Goal: Transaction & Acquisition: Purchase product/service

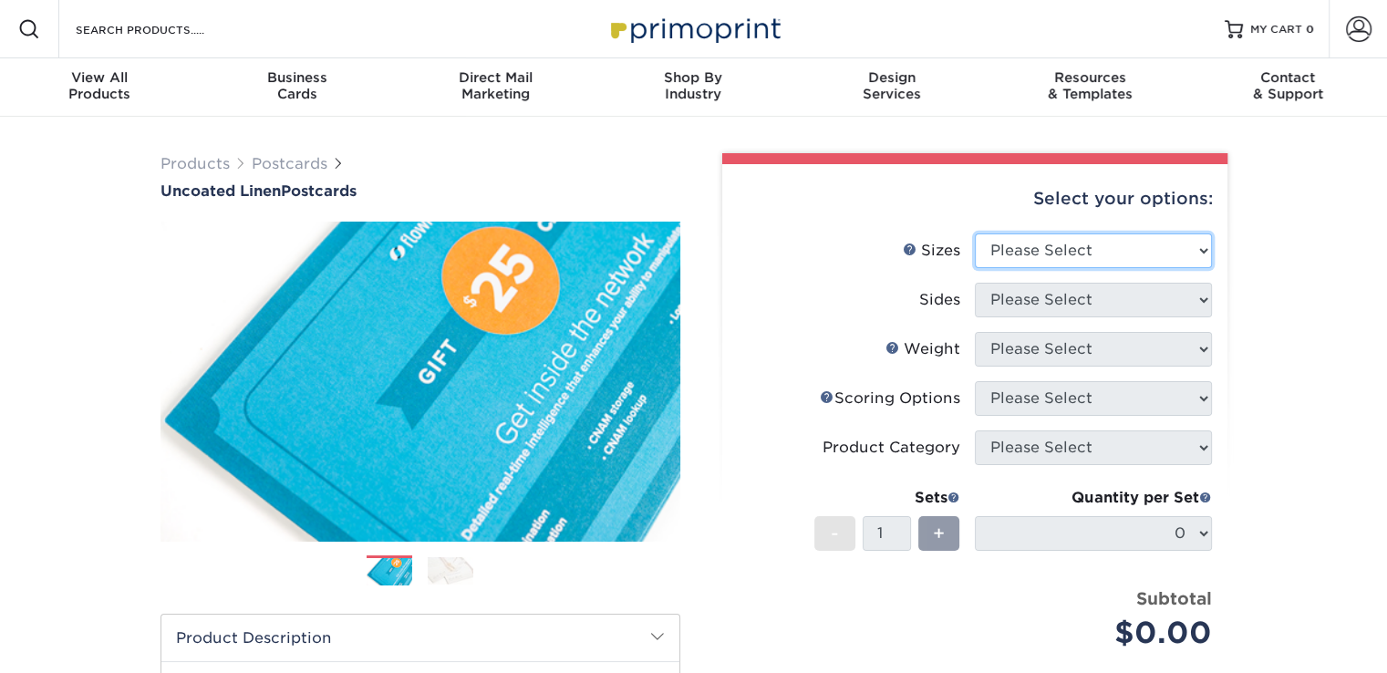
click at [1124, 256] on select "Please Select 1.5" x 7" 2" x 6" 2" x 8" 2.12" x 5.5" 2.75" x 4.25" 2.75" x 8.5"…" at bounding box center [1093, 250] width 237 height 35
select select "5.00x7.00"
click at [975, 233] on select "Please Select 1.5" x 7" 2" x 6" 2" x 8" 2.12" x 5.5" 2.75" x 4.25" 2.75" x 8.5"…" at bounding box center [1093, 250] width 237 height 35
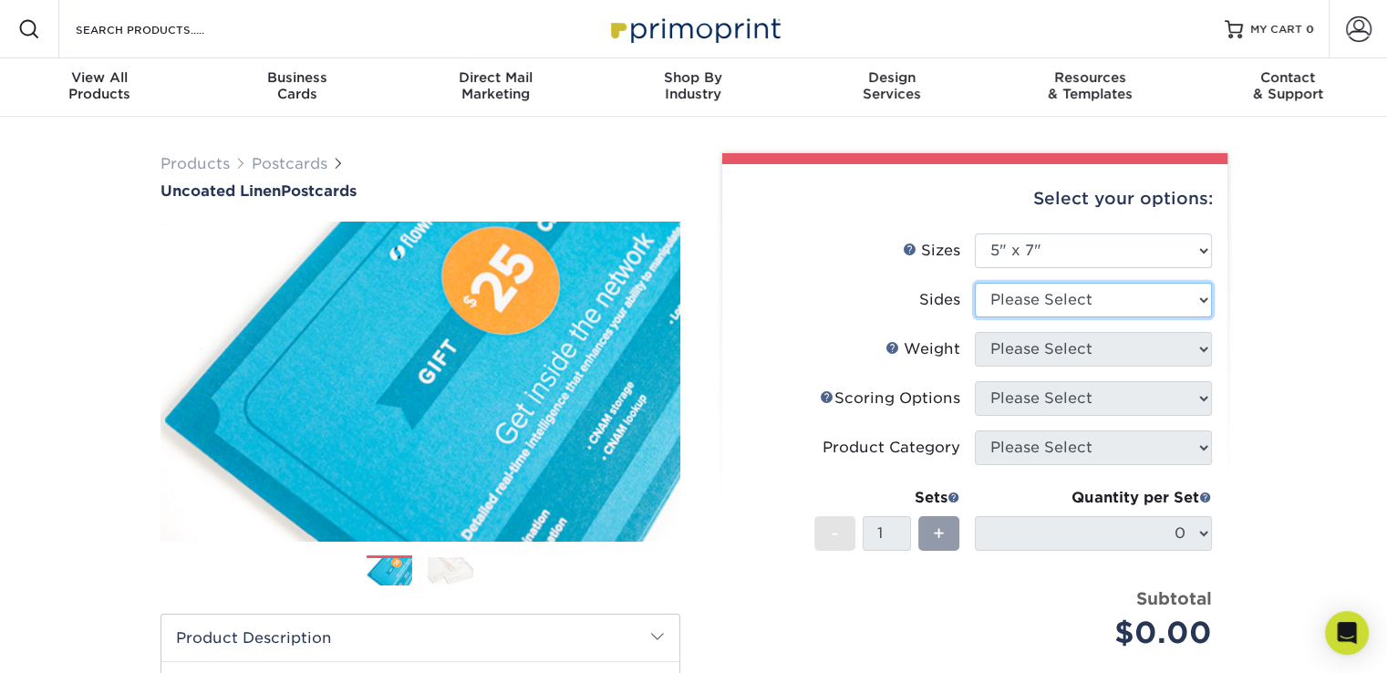
click at [1064, 296] on select "Please Select Print Both Sides Print Front Only" at bounding box center [1093, 300] width 237 height 35
select select "13abbda7-1d64-4f25-8bb2-c179b224825d"
click at [975, 283] on select "Please Select Print Both Sides Print Front Only" at bounding box center [1093, 300] width 237 height 35
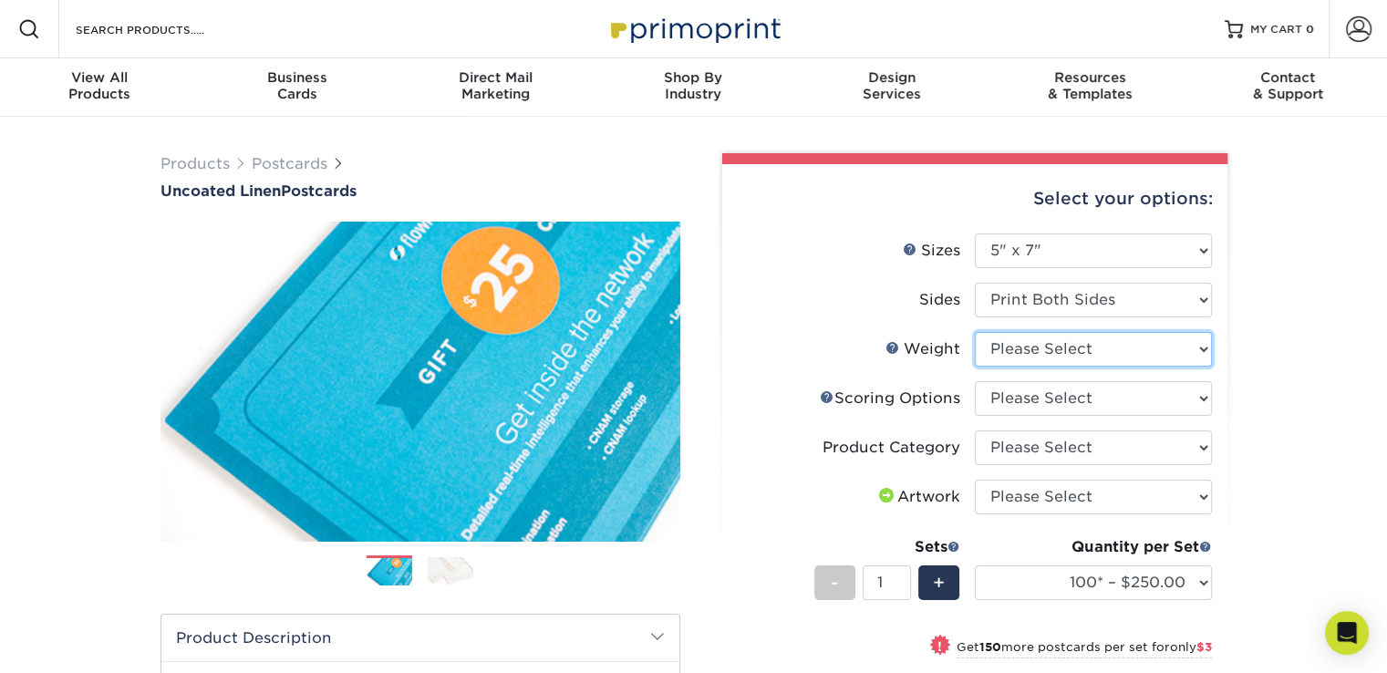
click at [1075, 354] on select "Please Select 100LB" at bounding box center [1093, 349] width 237 height 35
select select "100LB"
click at [975, 332] on select "Please Select 100LB" at bounding box center [1093, 349] width 237 height 35
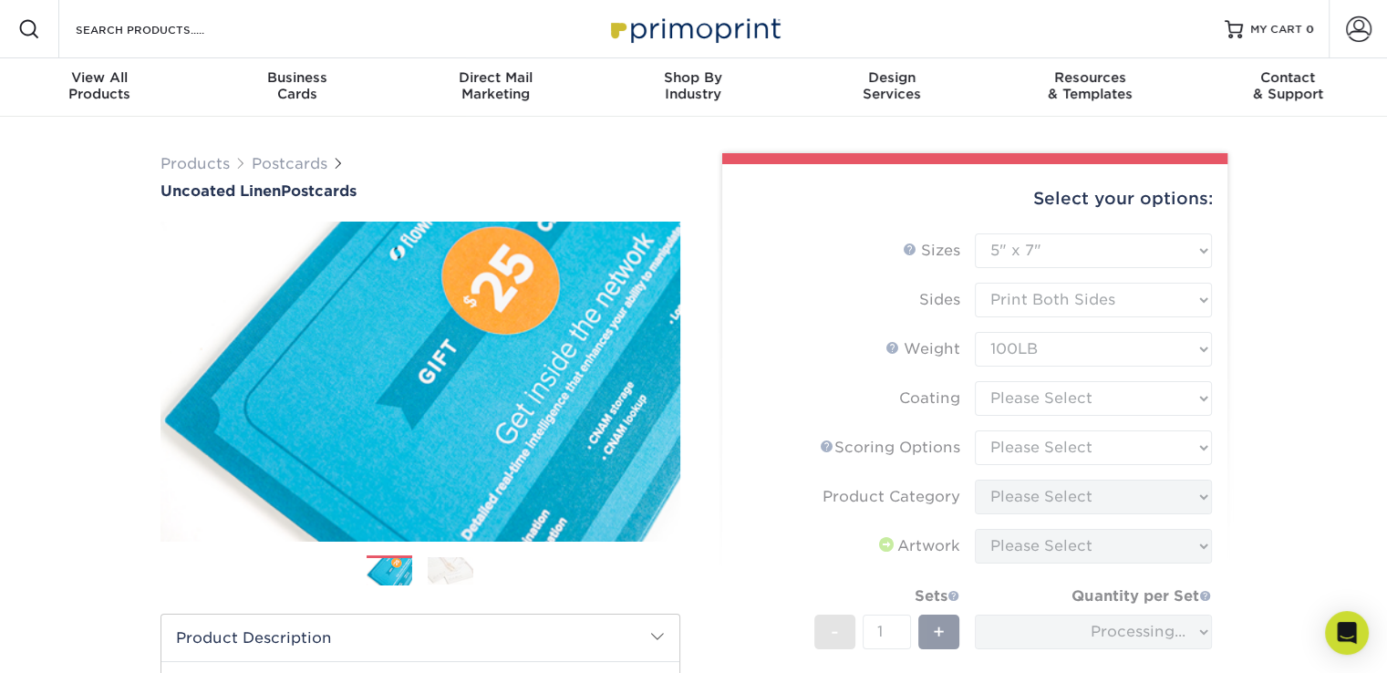
click at [1063, 401] on form "Sizes Help Sizes Please Select 1.5" x 7" 2" x 6" 2" x 8" 2.12" x 5.5" 2.75" x 4…" at bounding box center [975, 511] width 476 height 557
